Goal: Check status

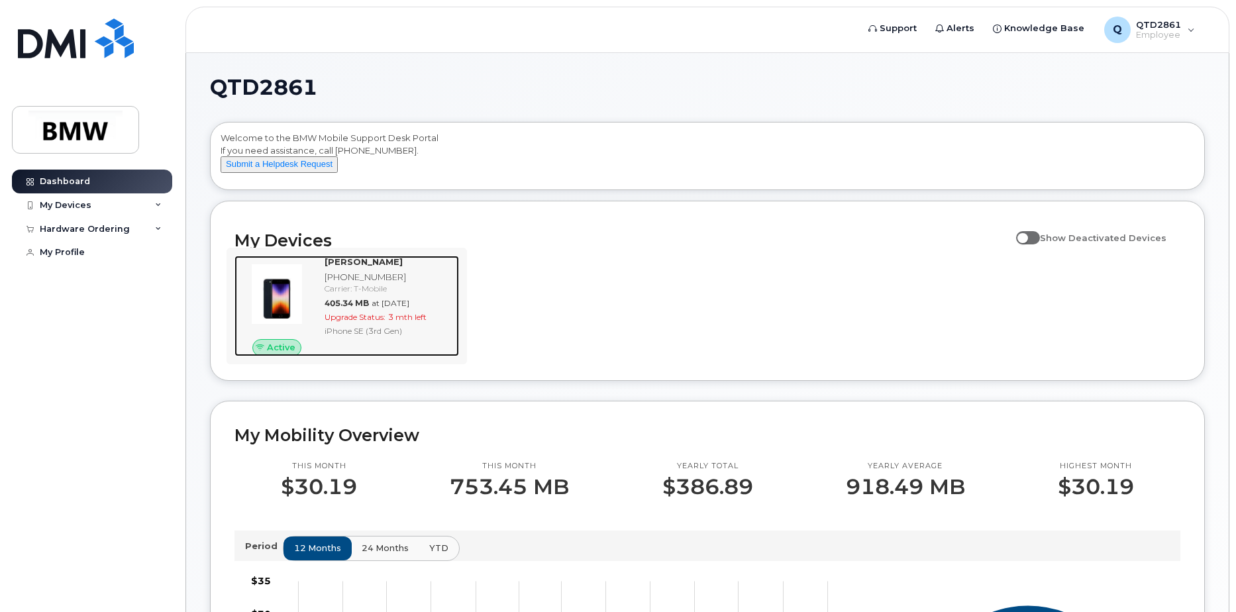
click at [425, 322] on div "[PERSON_NAME] [PHONE_NUMBER] Carrier: T-Mobile 405.34 MB at [DATE] Upgrade Stat…" at bounding box center [389, 306] width 140 height 101
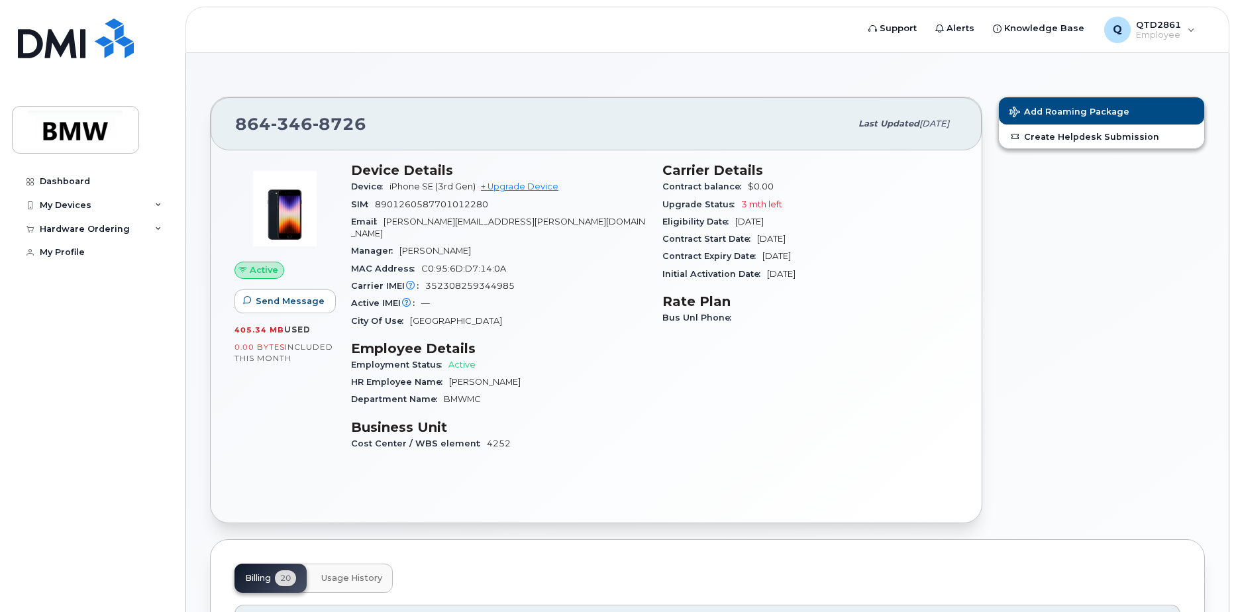
click at [710, 238] on span "Contract Start Date" at bounding box center [709, 239] width 95 height 10
click at [710, 251] on span "Contract Expiry Date" at bounding box center [712, 256] width 100 height 10
click at [1167, 25] on span "QTD2861" at bounding box center [1158, 24] width 45 height 11
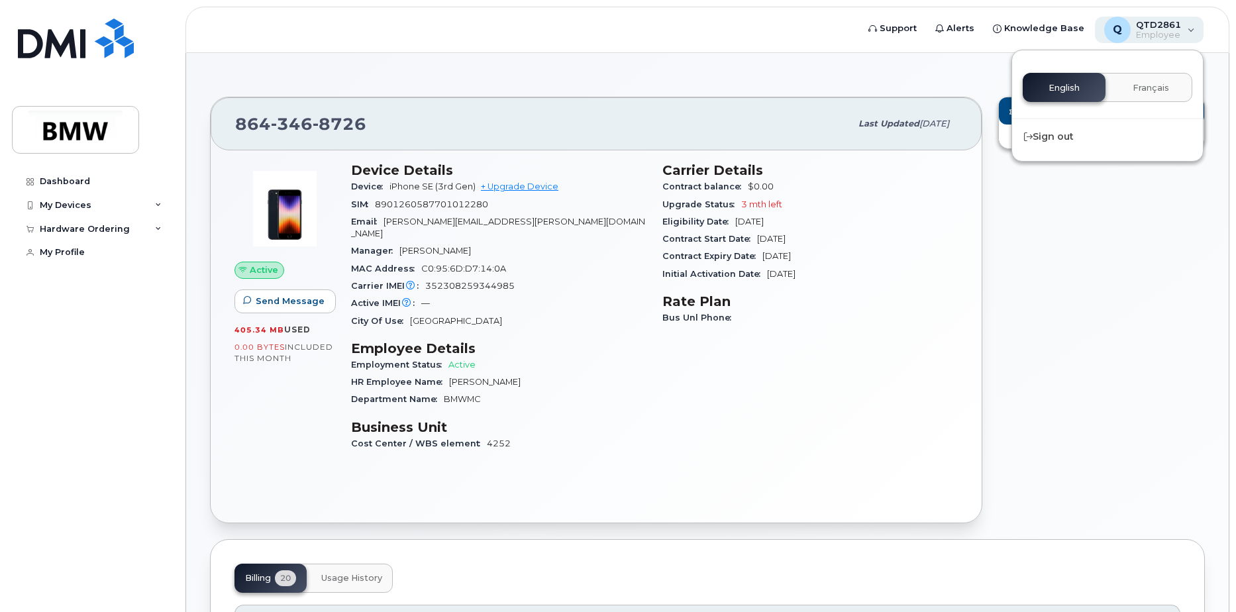
click at [1175, 25] on span "QTD2861" at bounding box center [1158, 24] width 45 height 11
